Goal: Navigation & Orientation: Find specific page/section

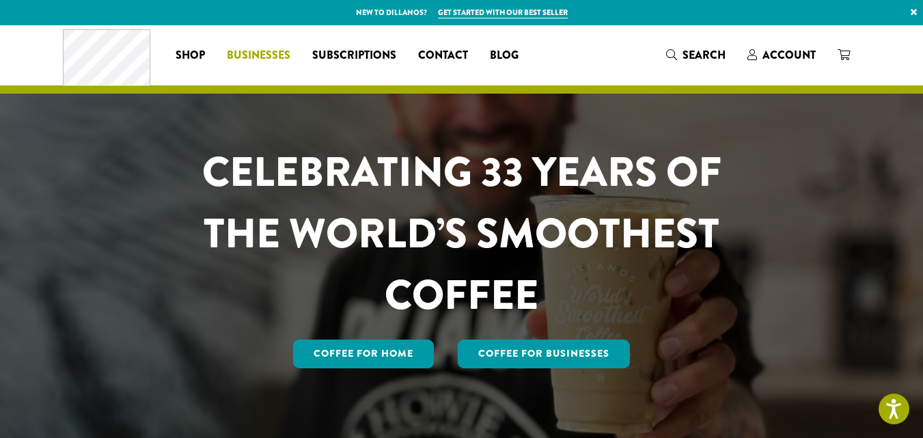
click at [246, 51] on ul "Coffee All Coffees Best Sellers Blends Single Origins Dillanos Limited Organic …" at bounding box center [347, 55] width 365 height 22
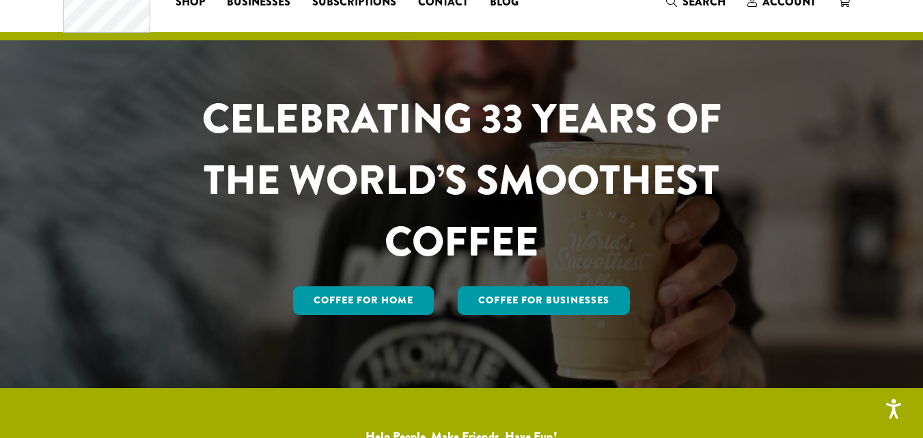
scroll to position [137, 0]
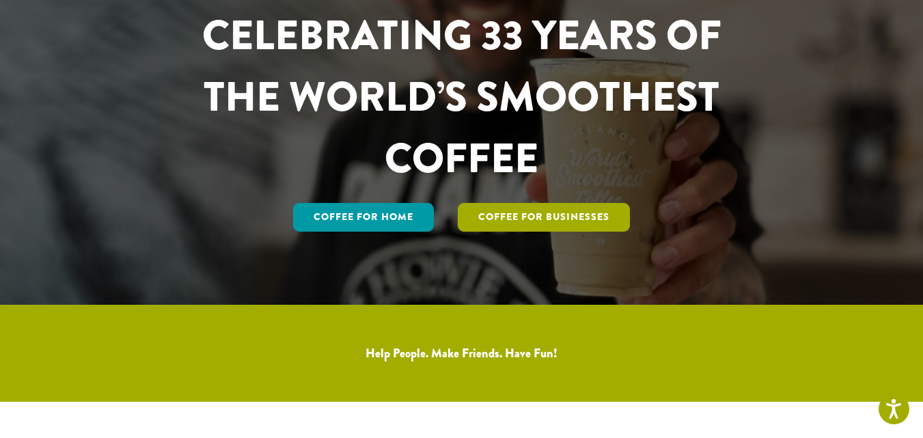
click at [532, 215] on link "Coffee For Businesses" at bounding box center [544, 217] width 172 height 29
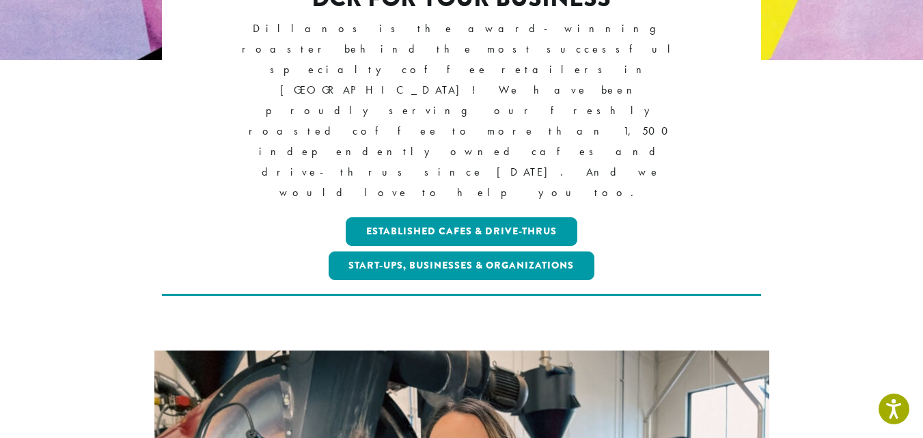
scroll to position [342, 0]
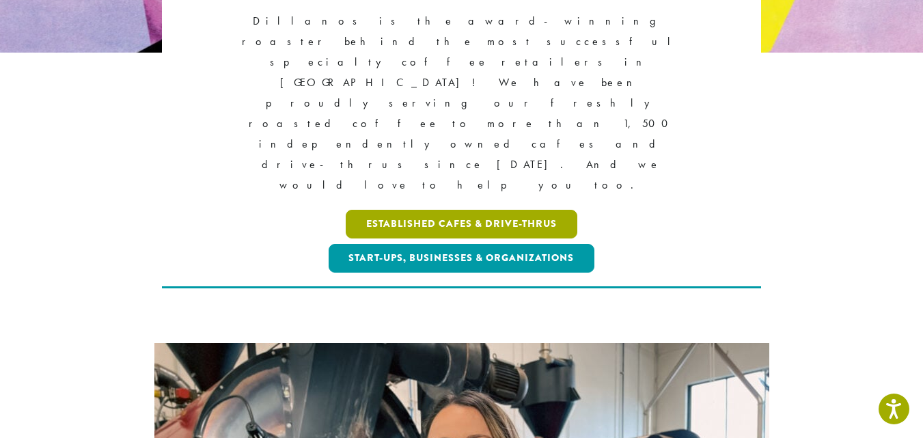
click at [439, 210] on link "Established Cafes & Drive-Thrus" at bounding box center [462, 224] width 232 height 29
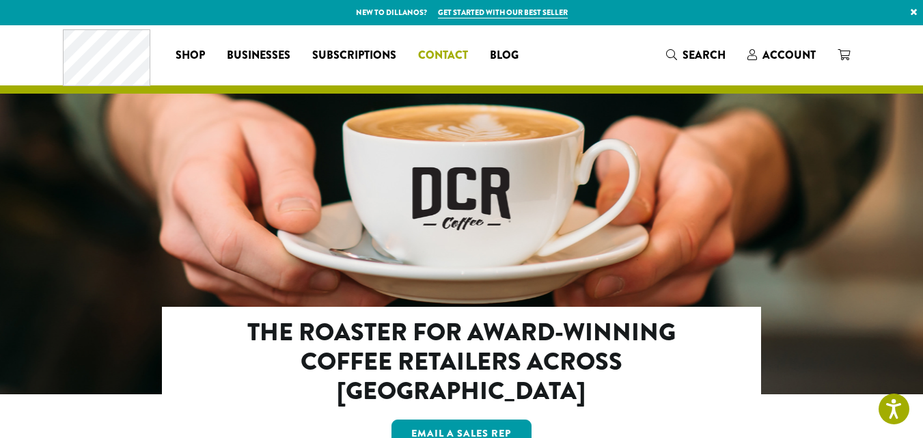
click at [435, 57] on span "Contact" at bounding box center [443, 55] width 50 height 17
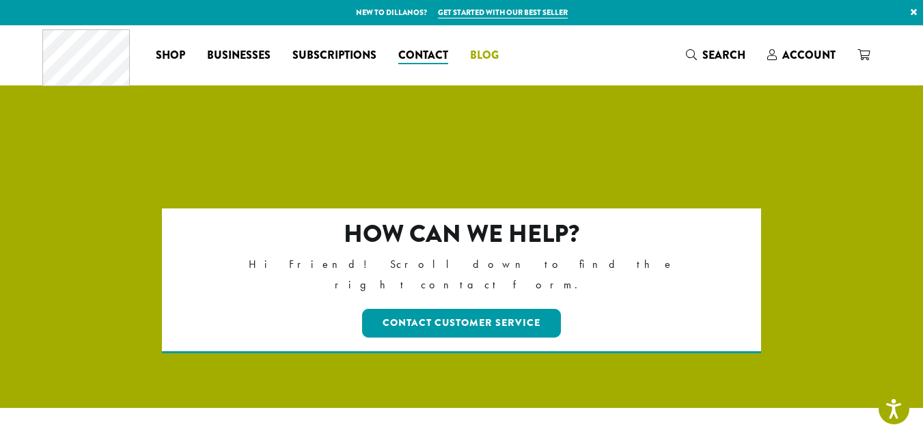
click at [482, 56] on span "Blog" at bounding box center [484, 55] width 29 height 17
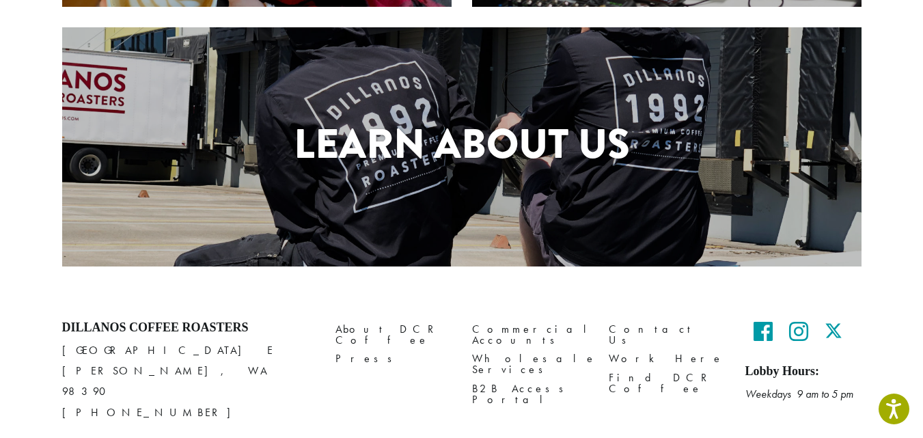
scroll to position [689, 0]
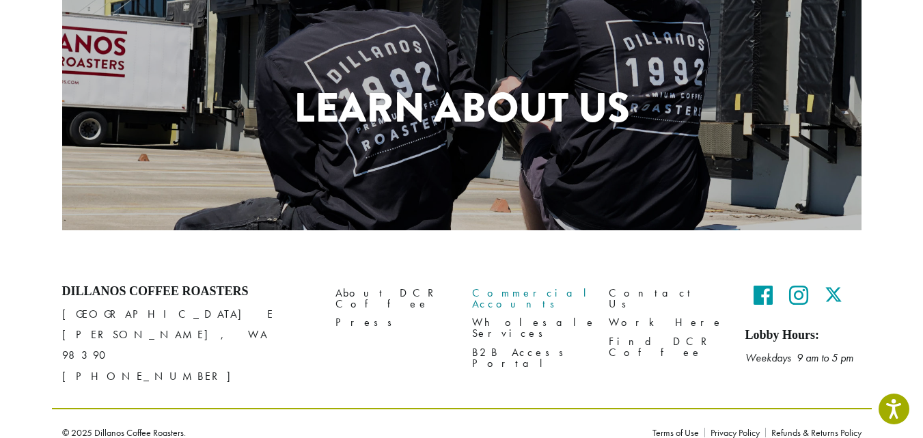
click at [502, 286] on link "Commercial Accounts" at bounding box center [530, 298] width 116 height 29
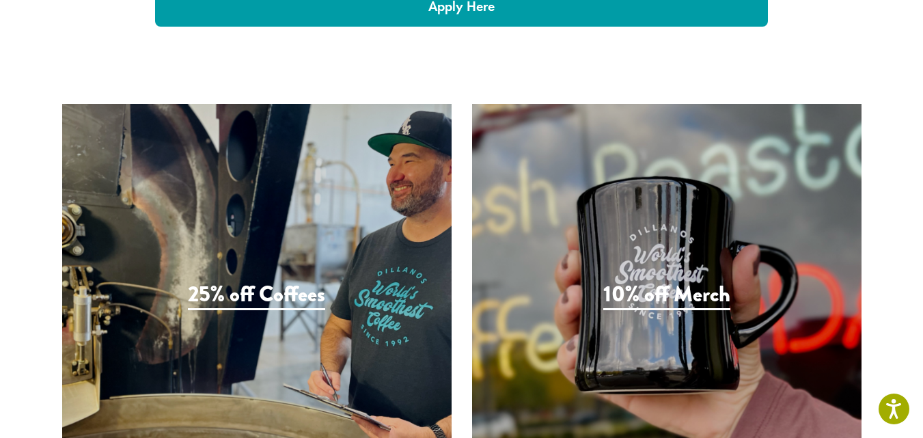
scroll to position [3064, 0]
